Goal: Obtain resource: Download file/media

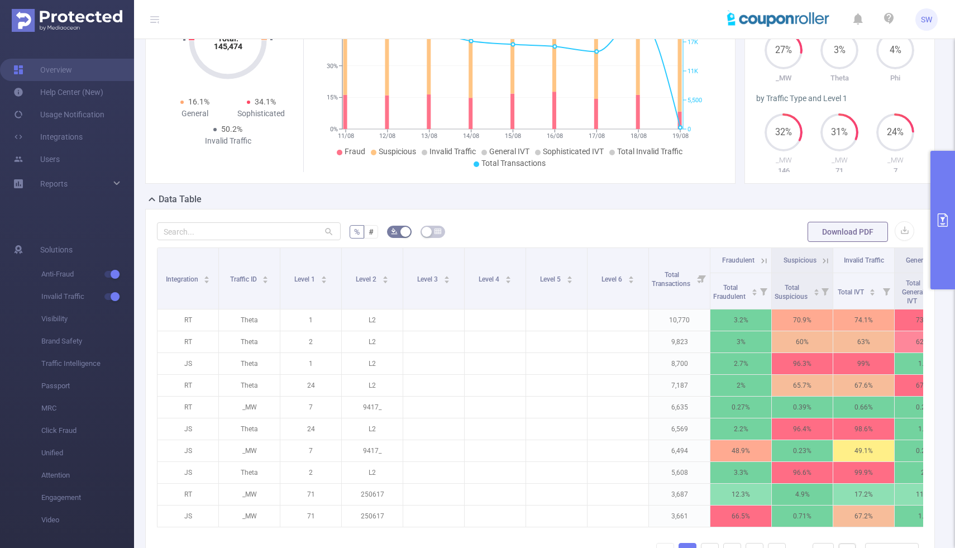
scroll to position [159, 0]
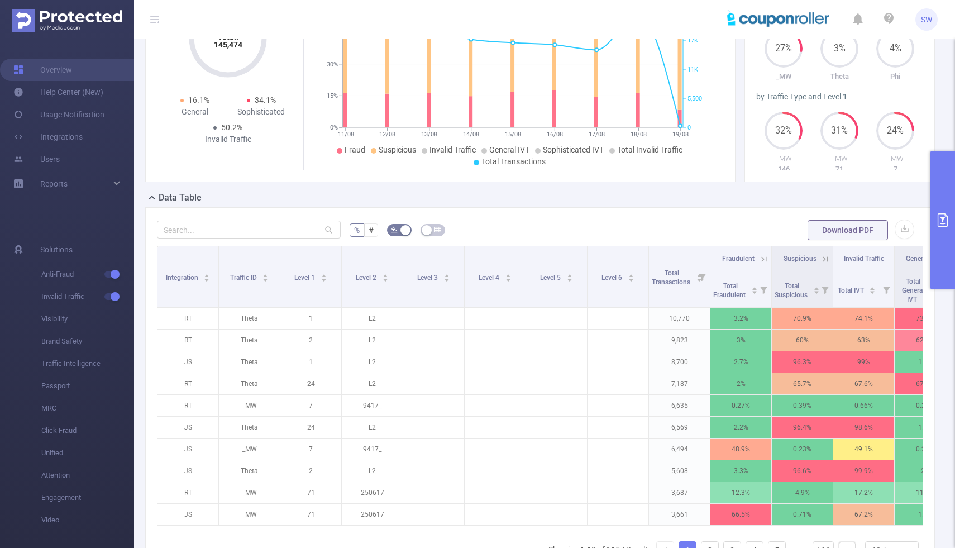
click at [943, 221] on icon "primary" at bounding box center [943, 219] width 10 height 13
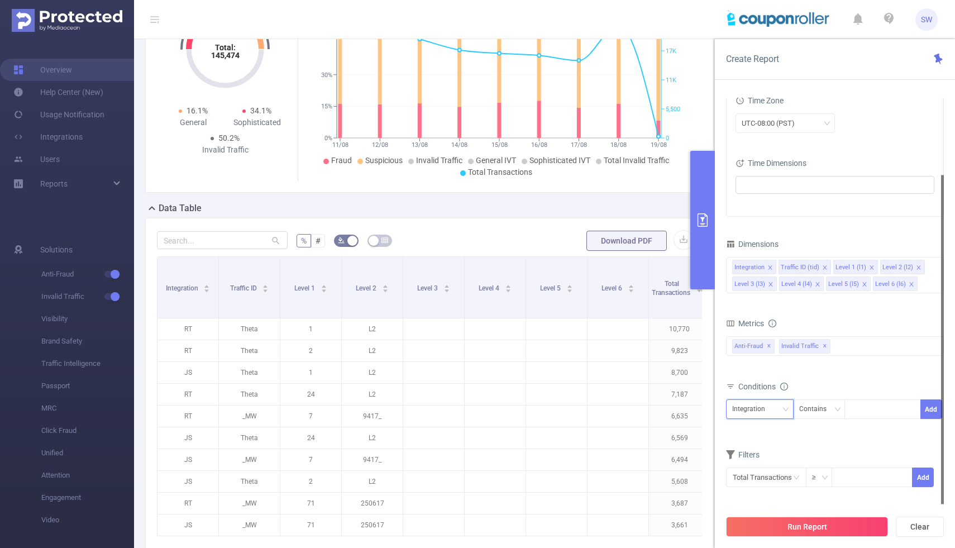
click at [783, 408] on icon "icon: down" at bounding box center [786, 409] width 7 height 7
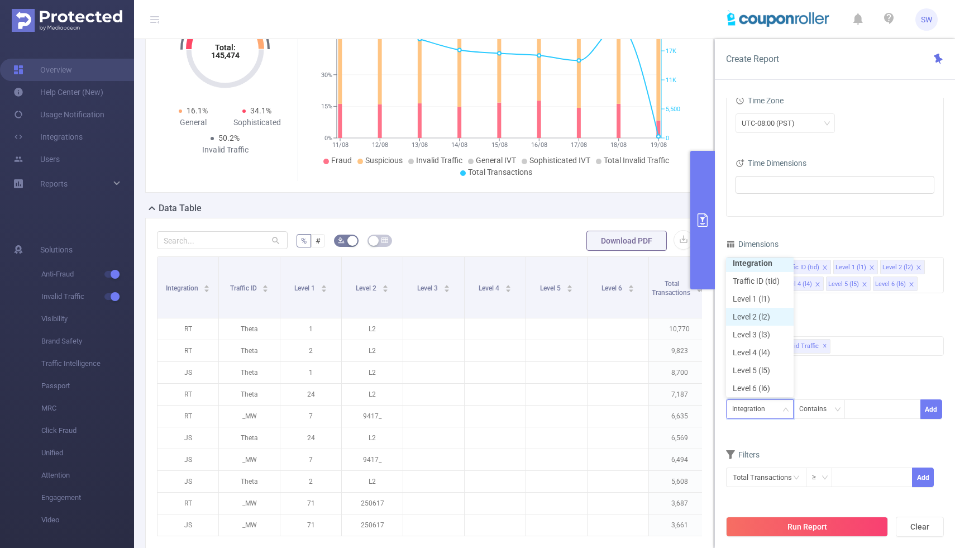
scroll to position [2, 0]
click at [759, 264] on li "Integration" at bounding box center [760, 267] width 68 height 18
click at [857, 407] on div at bounding box center [883, 409] width 64 height 18
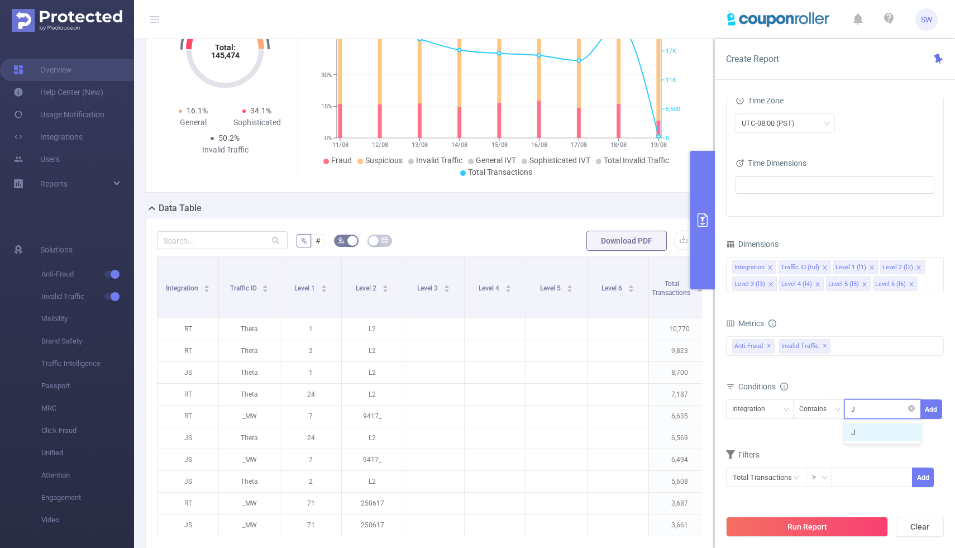
type input "JS"
click at [893, 432] on li "JS" at bounding box center [883, 432] width 77 height 18
click at [935, 410] on button "Add" at bounding box center [932, 409] width 22 height 20
click at [816, 529] on button "Run Report" at bounding box center [807, 527] width 162 height 20
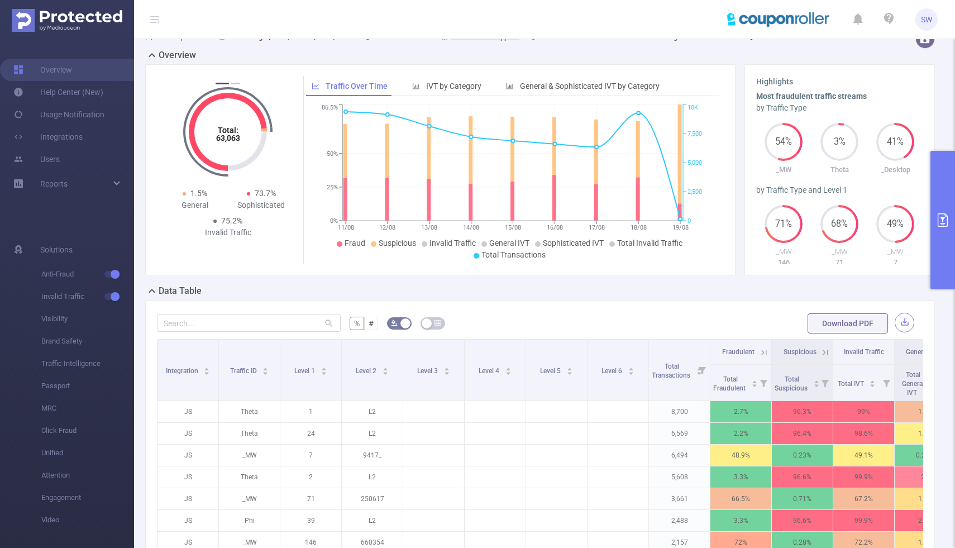
click at [908, 332] on button "button" at bounding box center [905, 323] width 20 height 20
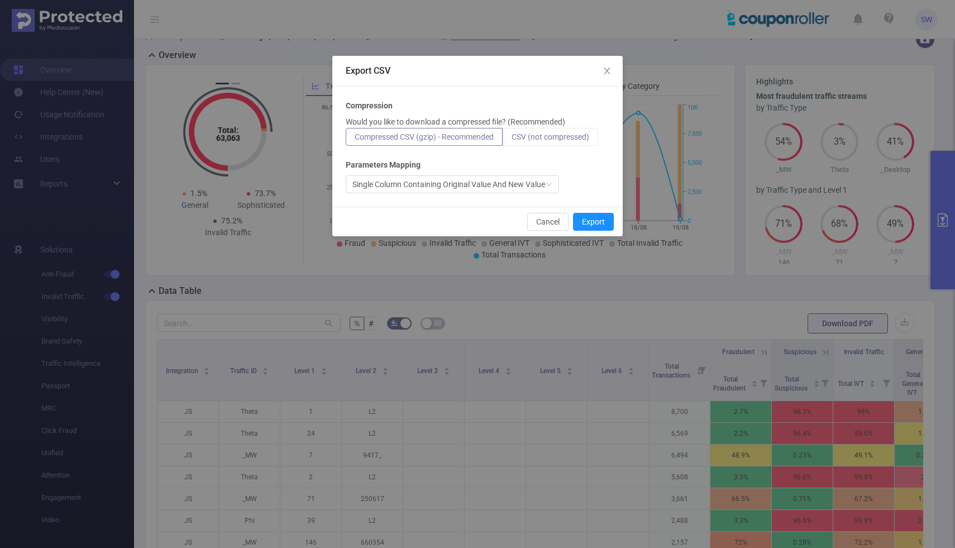
click at [550, 145] on label "CSV (not compressed)" at bounding box center [551, 137] width 96 height 18
click at [512, 140] on input "CSV (not compressed)" at bounding box center [512, 140] width 0 height 0
click at [602, 223] on button "Export" at bounding box center [593, 222] width 41 height 18
